Goal: Task Accomplishment & Management: Use online tool/utility

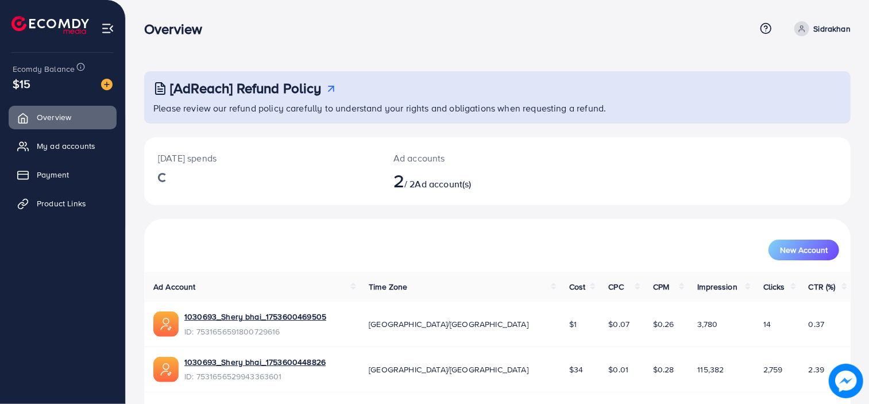
click at [44, 203] on span "Product Links" at bounding box center [61, 203] width 49 height 11
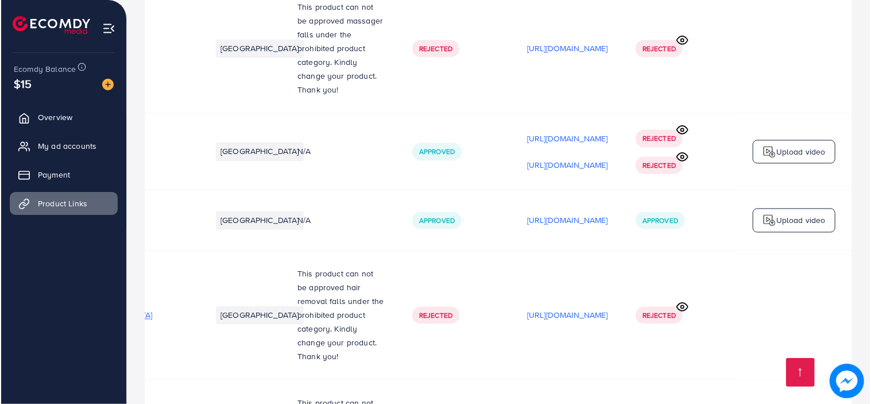
scroll to position [0, 261]
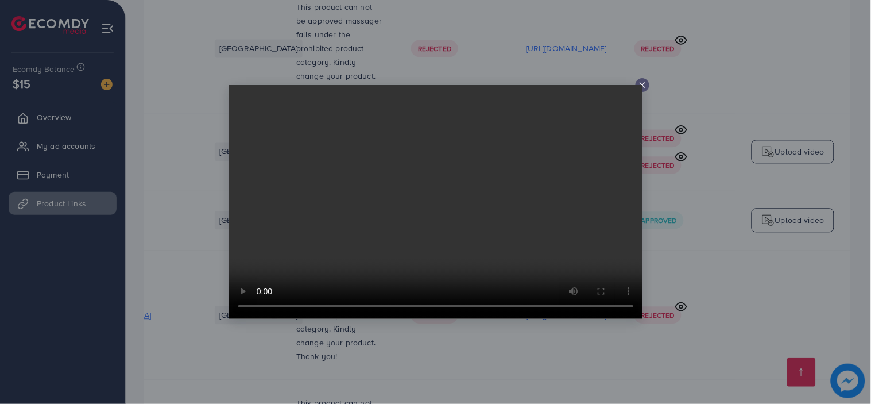
click at [642, 81] on icon at bounding box center [642, 84] width 9 height 9
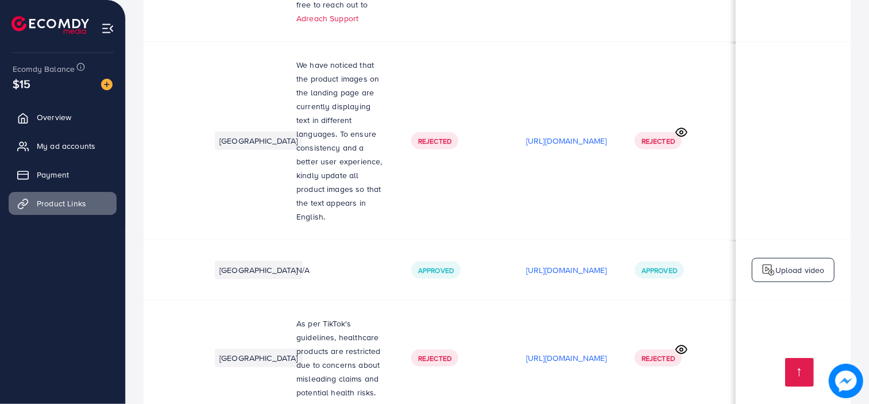
scroll to position [0, 0]
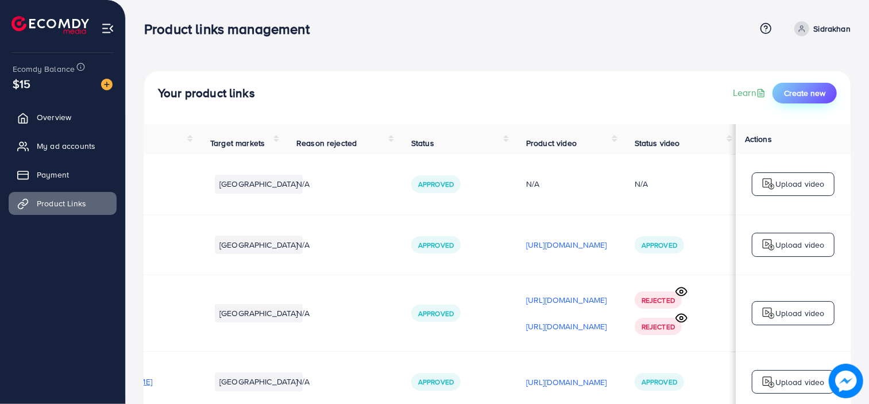
click at [802, 96] on span "Create new" at bounding box center [804, 92] width 41 height 11
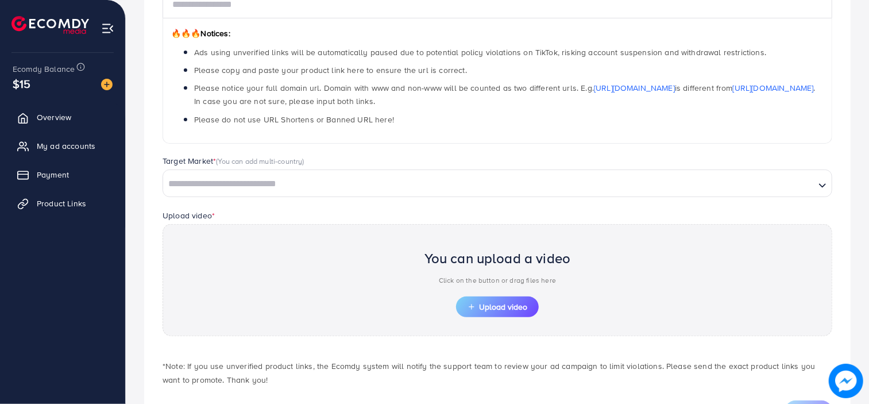
scroll to position [229, 0]
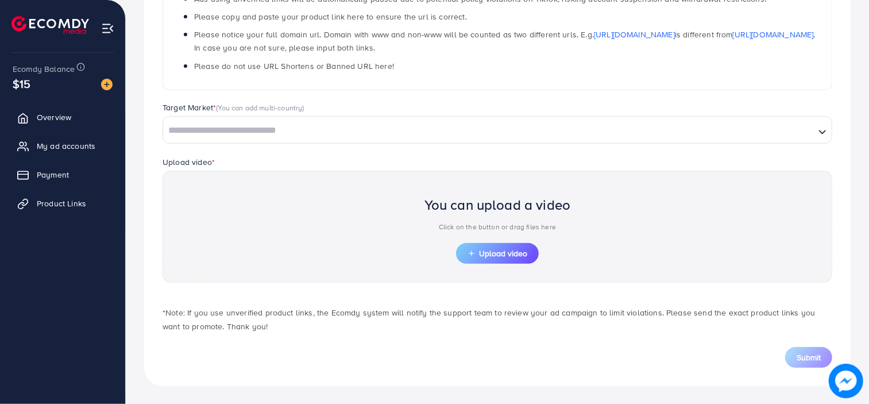
click at [306, 138] on input "Search for option" at bounding box center [489, 131] width 650 height 18
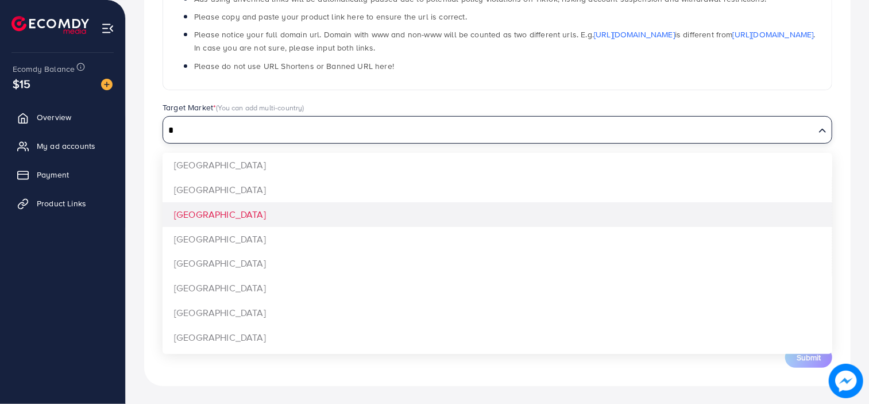
type input "*"
click at [300, 202] on div "Which products do you want to promote? Product Url * 🔥🔥🔥 Notices: Ads using unv…" at bounding box center [497, 131] width 707 height 510
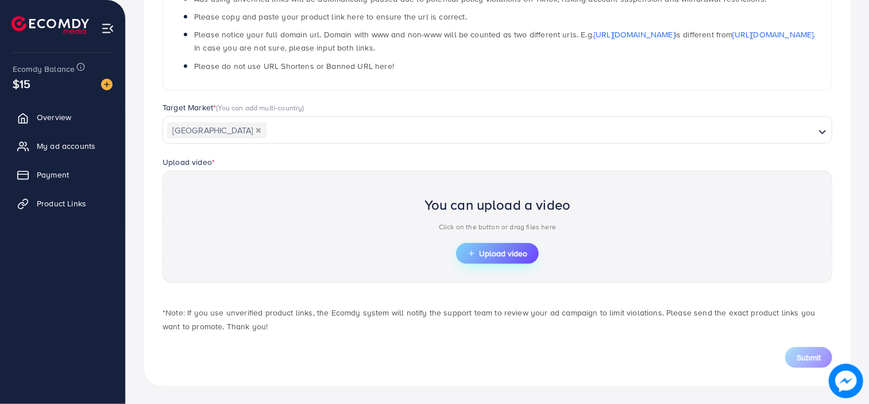
click at [486, 249] on span "Upload video" at bounding box center [498, 253] width 60 height 8
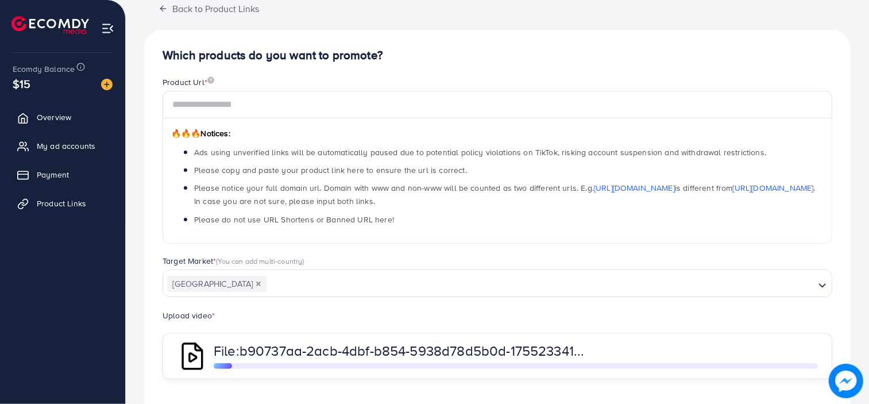
scroll to position [0, 0]
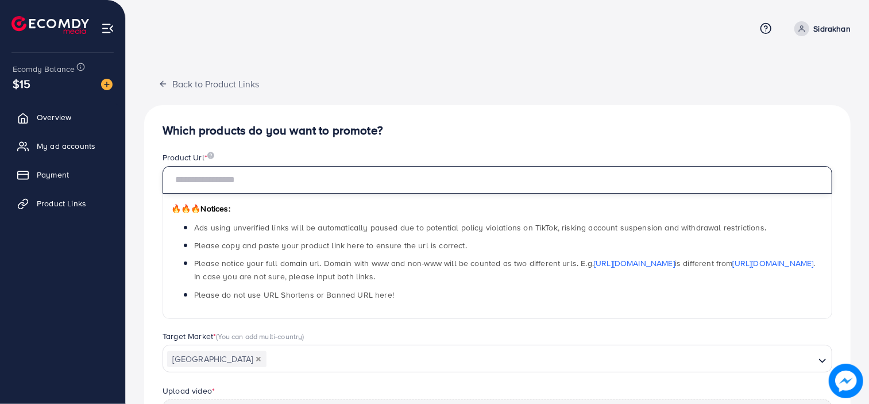
click at [287, 180] on input "text" at bounding box center [498, 180] width 670 height 28
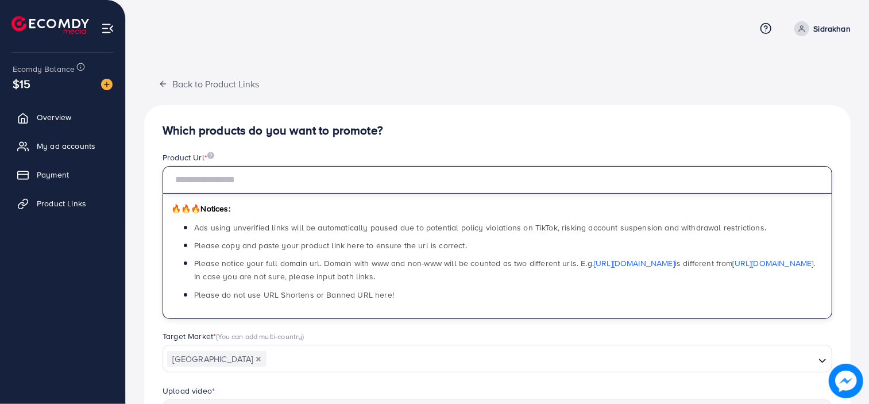
paste input "**********"
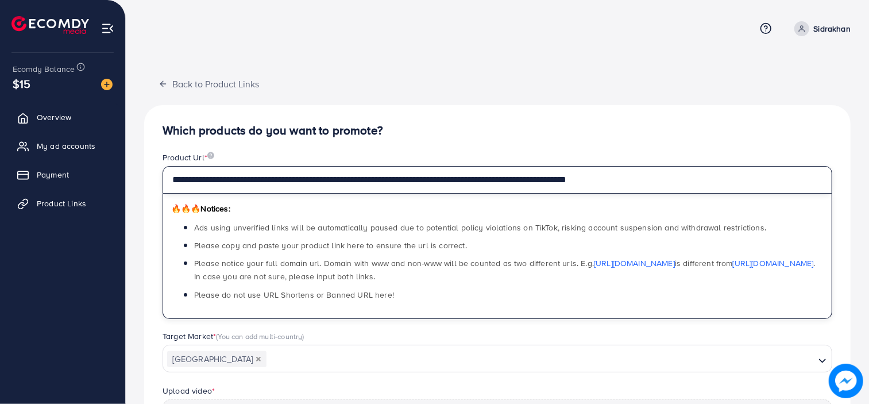
scroll to position [250, 0]
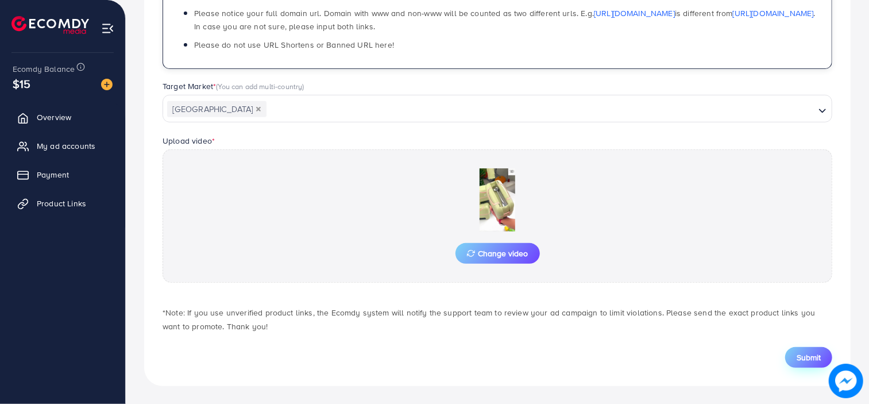
type input "**********"
click at [811, 356] on span "Submit" at bounding box center [809, 357] width 24 height 11
